Goal: Task Accomplishment & Management: Manage account settings

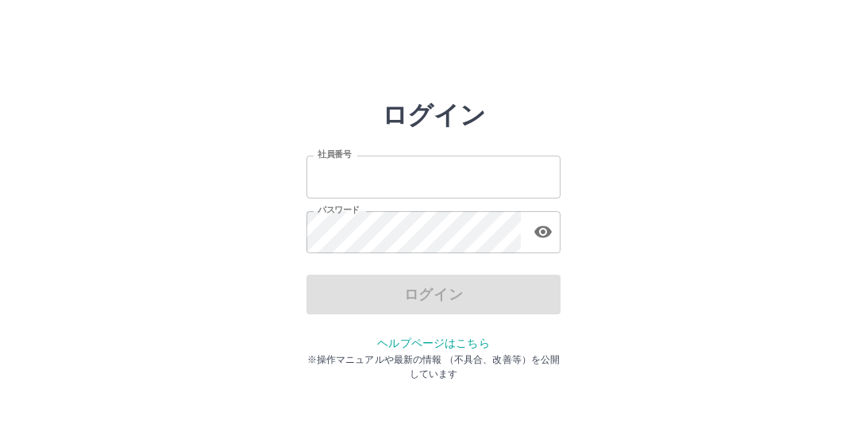
type input "*******"
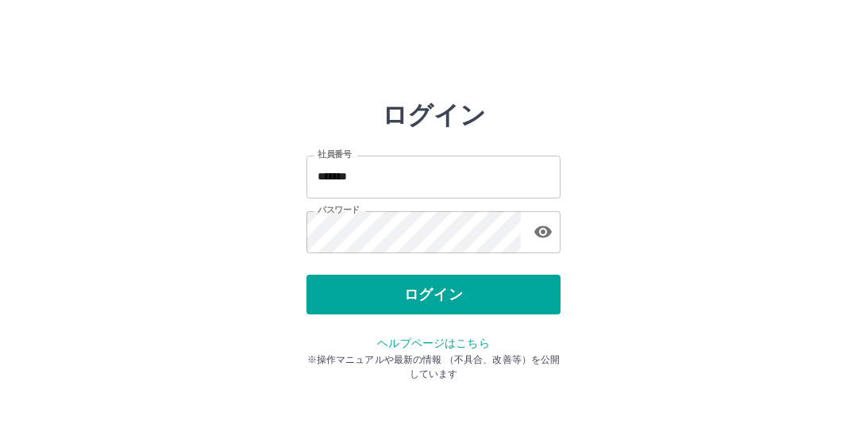
click at [612, 247] on div "ログイン 社員番号 ******* 社員番号 パスワード パスワード ログイン ヘルプページはこちら ※操作マニュアルや最新の情報 （不具合、改善等）を公開し…" at bounding box center [433, 227] width 867 height 254
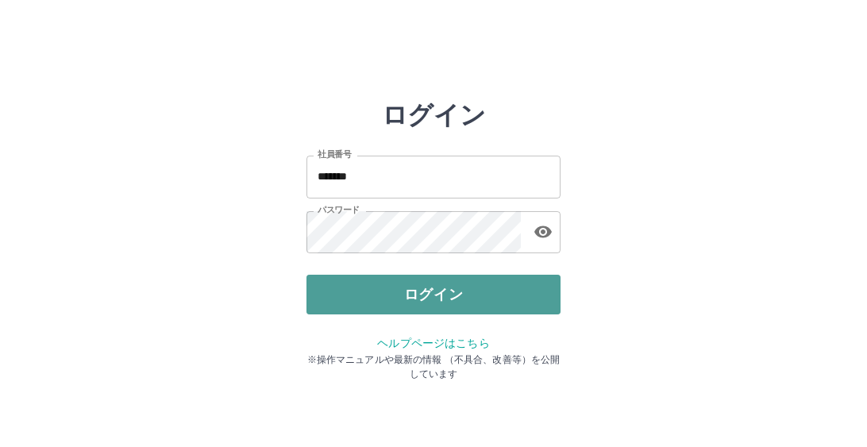
click at [458, 307] on button "ログイン" at bounding box center [434, 295] width 254 height 40
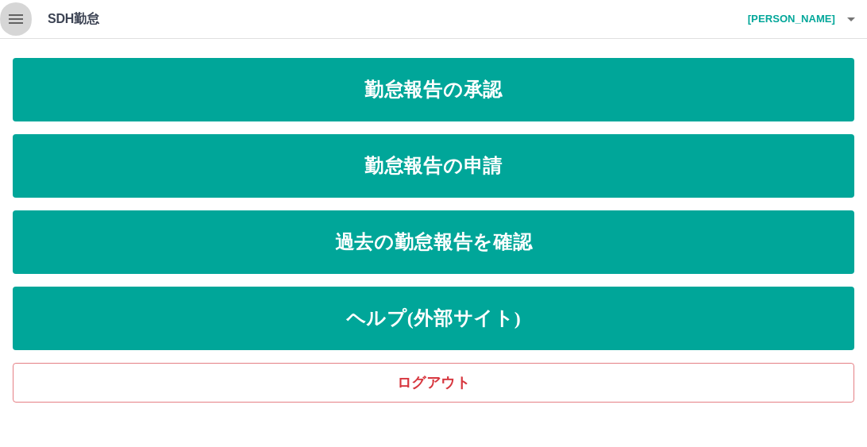
click at [13, 14] on icon "button" at bounding box center [16, 19] width 14 height 10
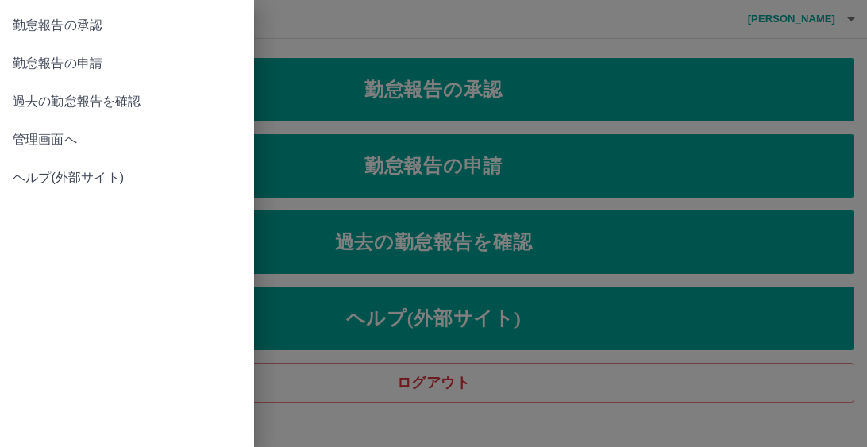
click at [30, 141] on span "管理画面へ" at bounding box center [127, 139] width 229 height 19
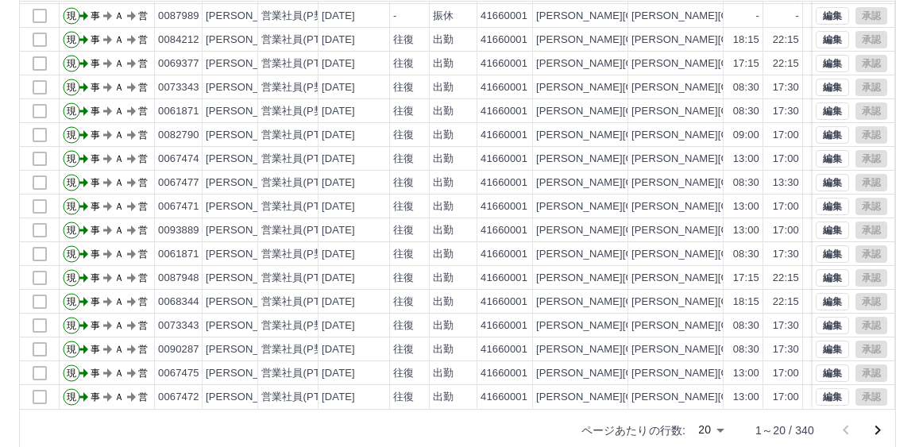
scroll to position [218, 0]
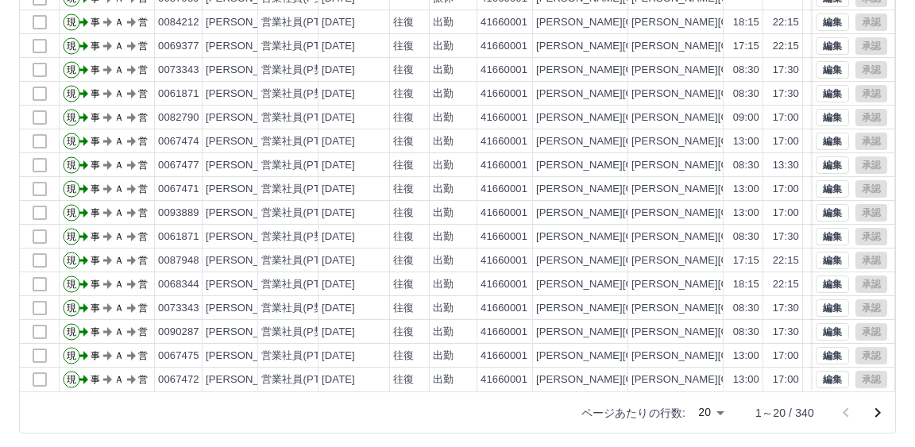
click at [867, 410] on icon "次のページへ" at bounding box center [877, 413] width 19 height 19
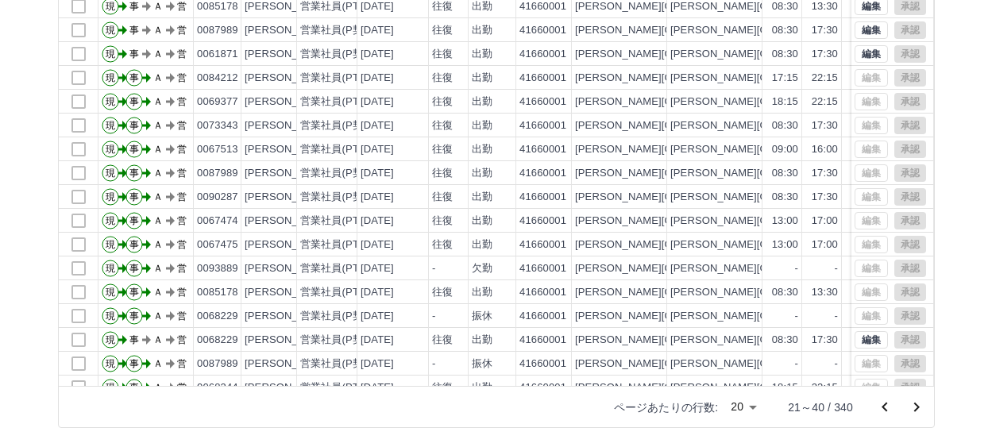
scroll to position [3, 0]
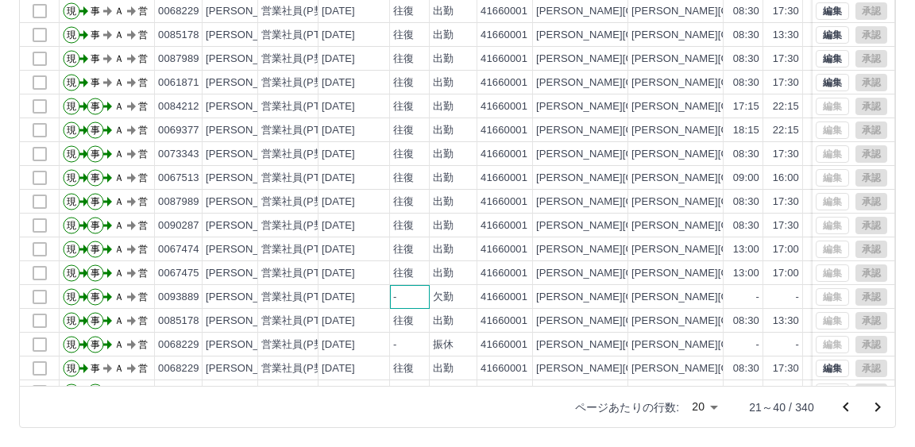
click at [411, 289] on div "-" at bounding box center [410, 297] width 40 height 24
click at [226, 295] on div "[PERSON_NAME]" at bounding box center [249, 297] width 87 height 15
click at [816, 294] on div "編集 承認" at bounding box center [851, 296] width 71 height 17
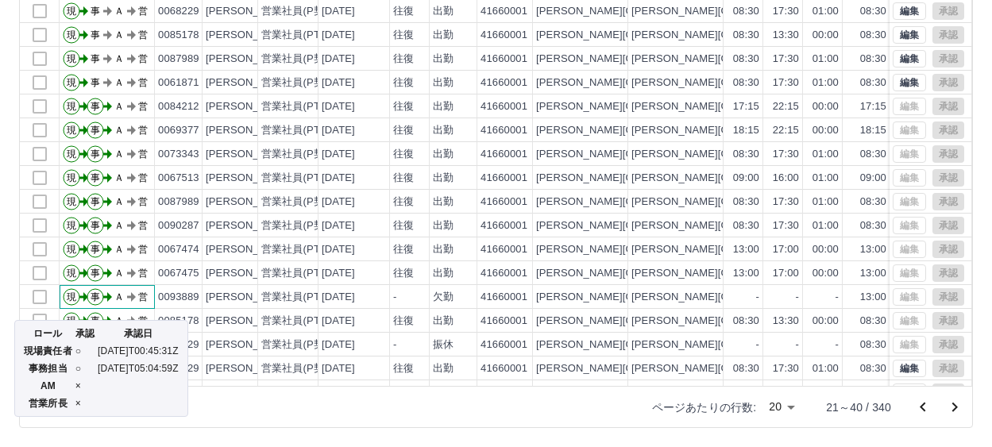
click at [92, 295] on text "事" at bounding box center [96, 297] width 10 height 11
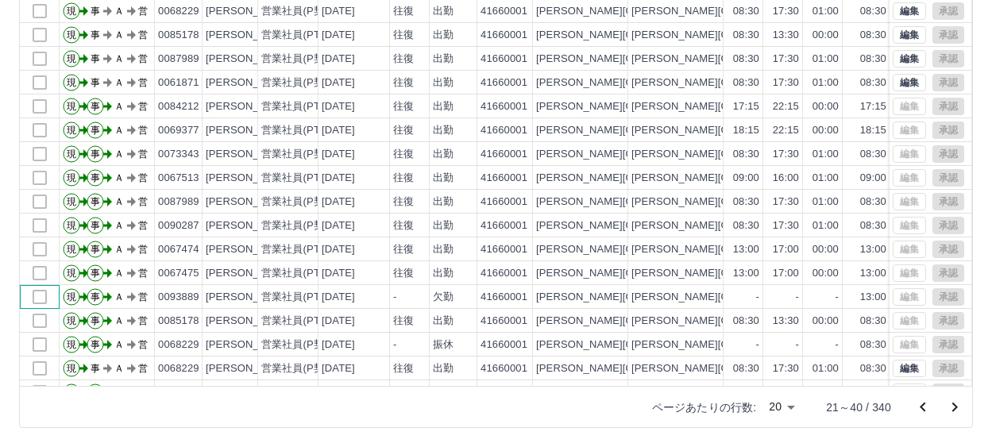
click at [39, 295] on div at bounding box center [40, 297] width 40 height 24
click at [45, 296] on div at bounding box center [40, 297] width 40 height 24
click at [38, 296] on div at bounding box center [40, 297] width 40 height 24
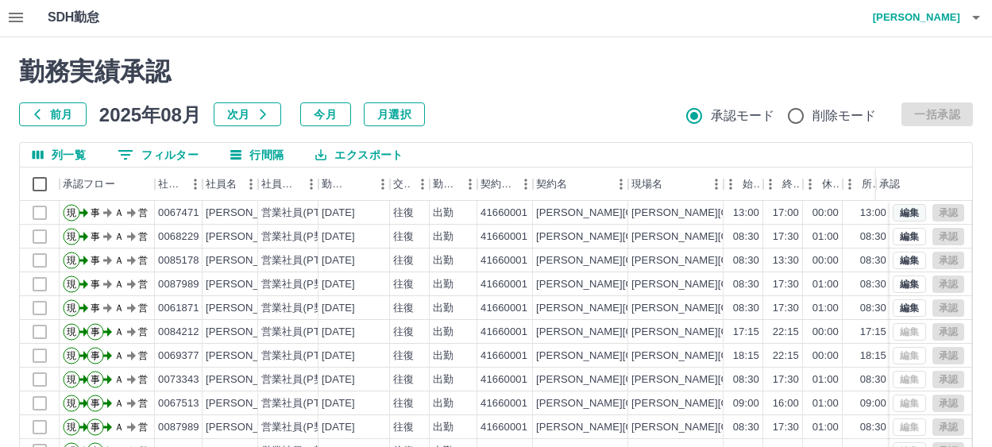
scroll to position [0, 0]
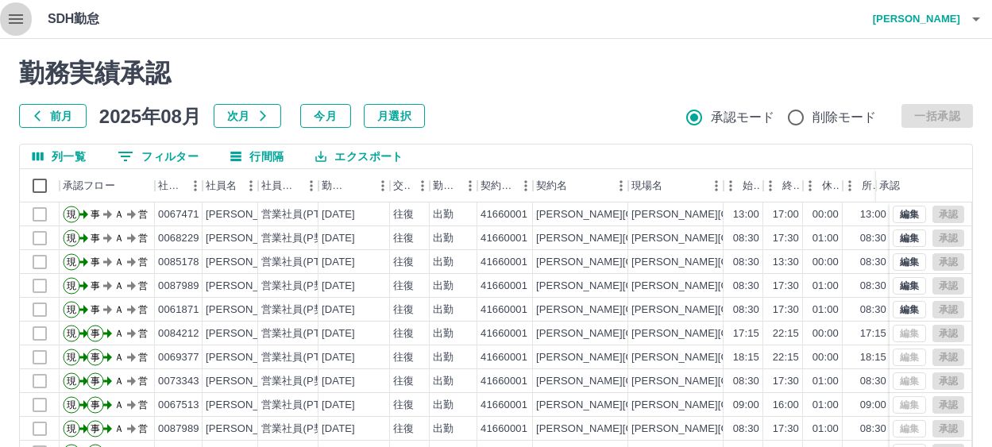
click at [17, 22] on icon "button" at bounding box center [16, 19] width 14 height 10
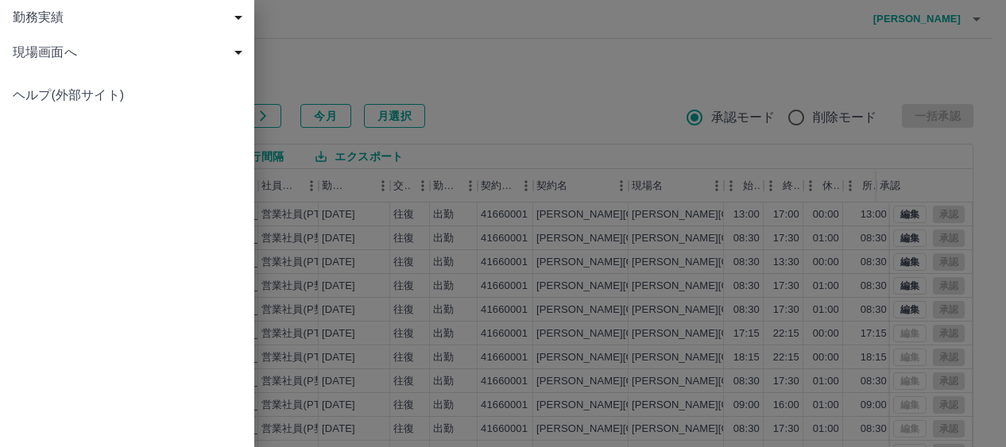
click at [37, 14] on span "勤務実績" at bounding box center [130, 17] width 235 height 19
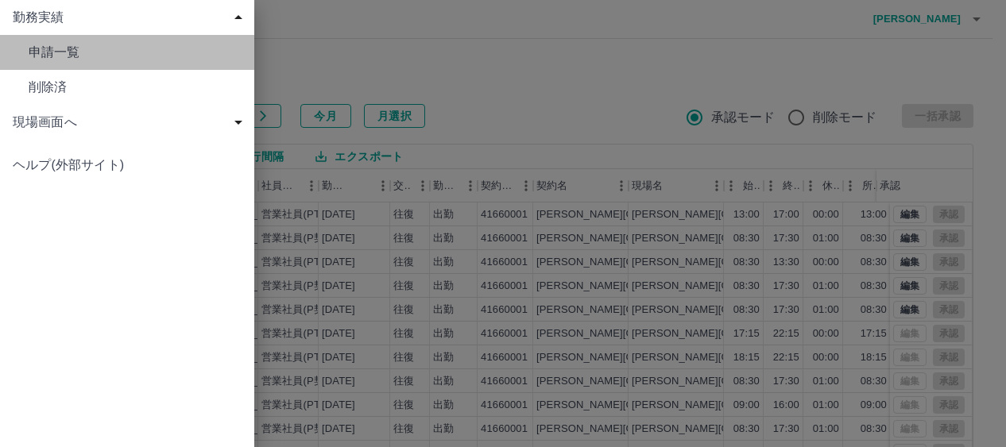
click at [125, 59] on span "申請一覧" at bounding box center [135, 52] width 213 height 19
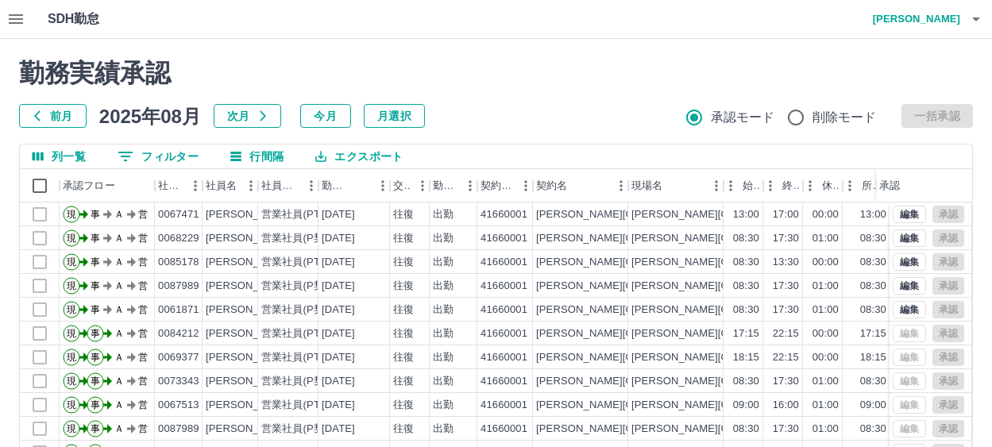
click at [6, 21] on icon "button" at bounding box center [15, 19] width 19 height 19
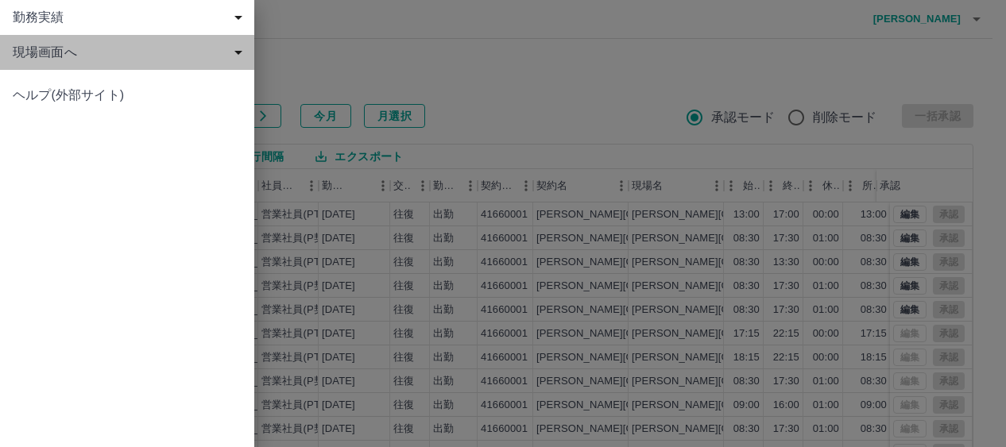
click at [44, 46] on span "現場画面へ" at bounding box center [130, 52] width 235 height 19
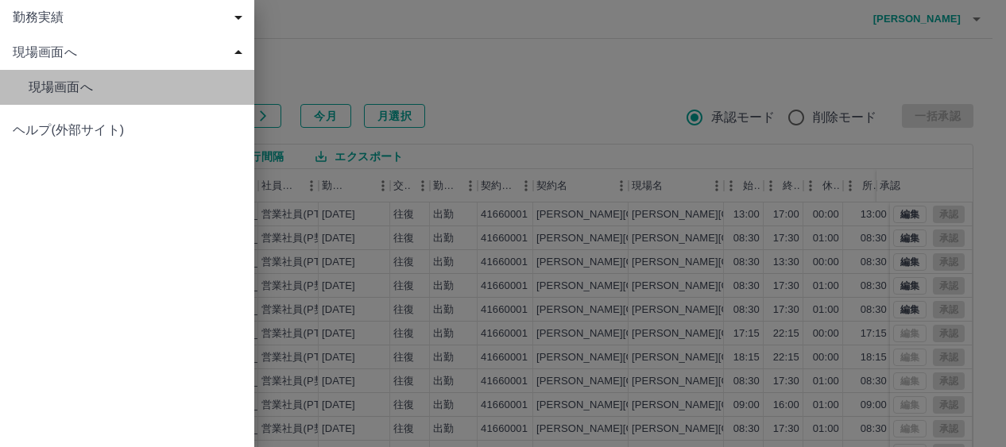
click at [115, 91] on span "現場画面へ" at bounding box center [135, 87] width 213 height 19
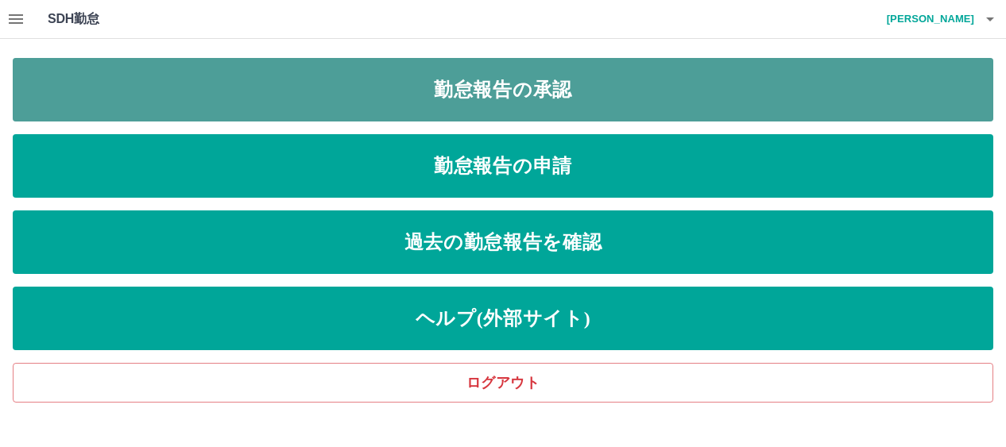
click at [567, 101] on link "勤怠報告の承認" at bounding box center [503, 90] width 980 height 64
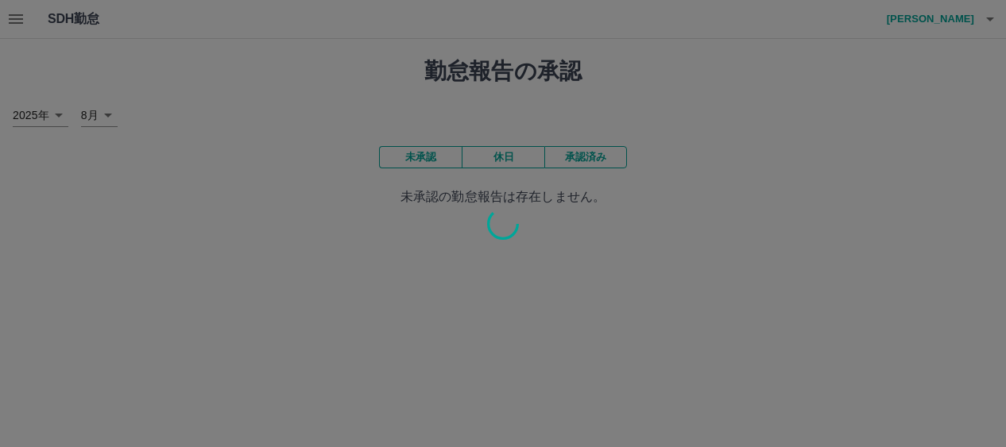
click at [609, 160] on div at bounding box center [503, 223] width 1006 height 447
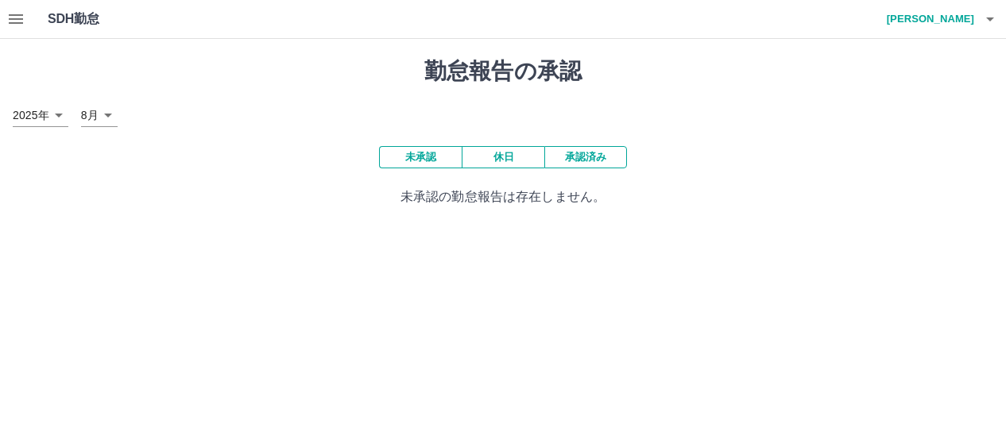
click at [585, 163] on button "承認済み" at bounding box center [585, 157] width 83 height 22
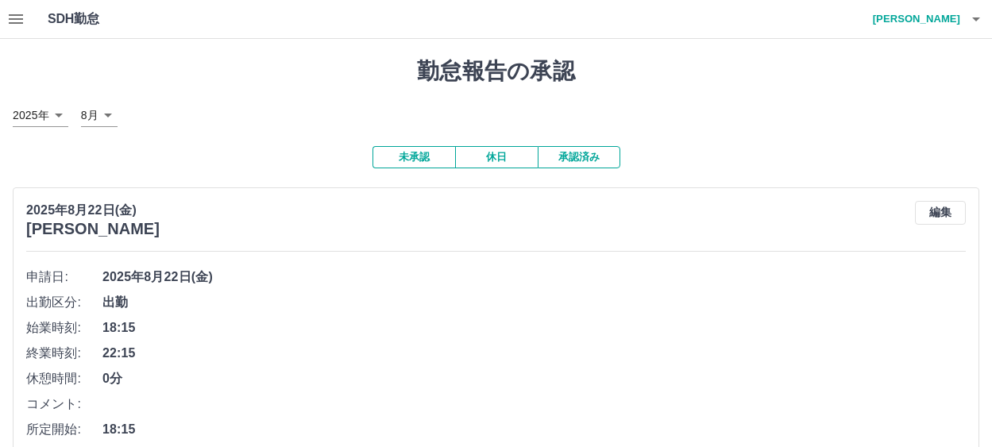
click at [581, 164] on button "承認済み" at bounding box center [579, 157] width 83 height 22
click at [567, 158] on button "承認済み" at bounding box center [579, 157] width 83 height 22
click at [592, 160] on button "承認済み" at bounding box center [579, 157] width 83 height 22
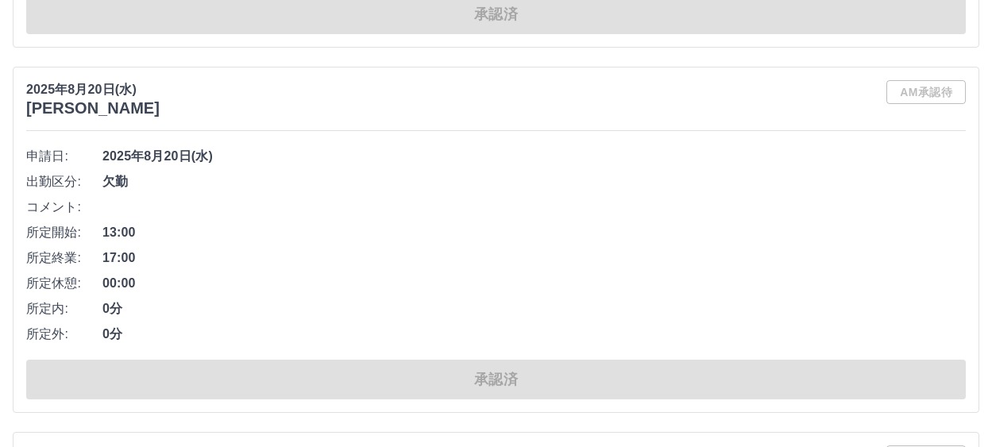
scroll to position [9770, 0]
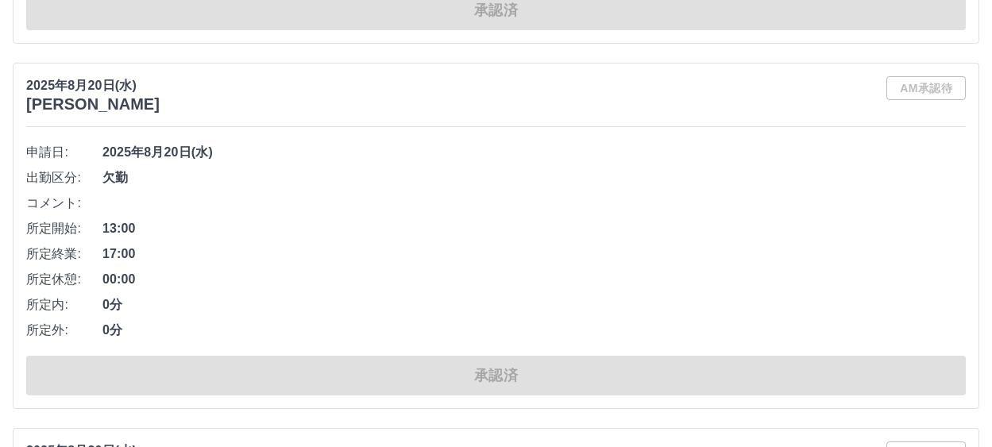
click at [867, 85] on div "AM承認待" at bounding box center [925, 94] width 79 height 37
click at [452, 150] on span "2025年8月20日(水)" at bounding box center [533, 152] width 863 height 19
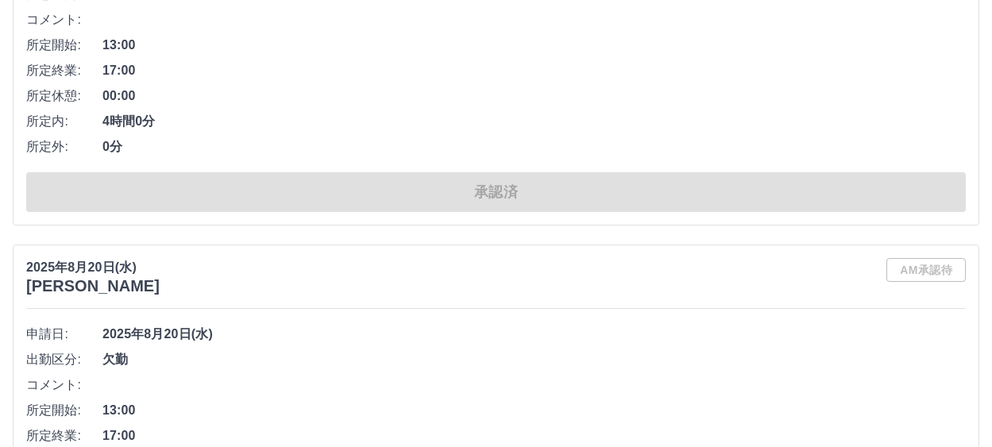
scroll to position [9584, 0]
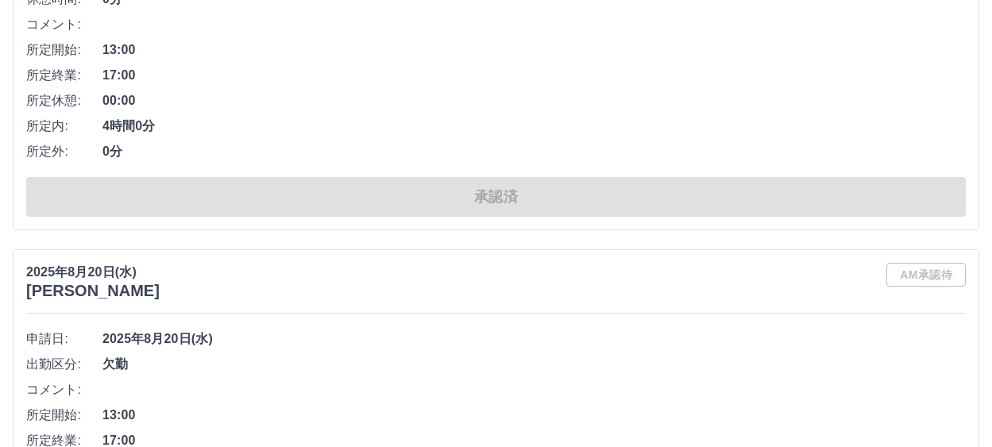
click at [867, 277] on div "AM承認待" at bounding box center [925, 281] width 79 height 37
click at [651, 357] on span "欠勤" at bounding box center [533, 364] width 863 height 19
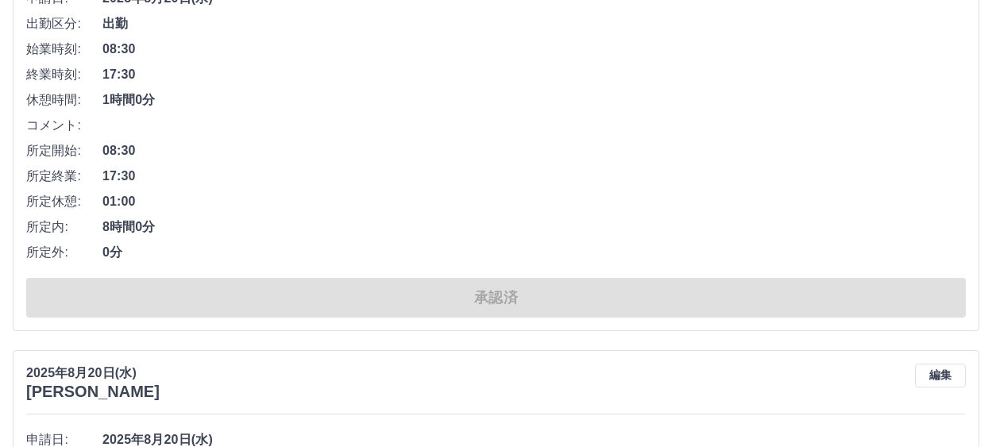
scroll to position [10299, 0]
